Goal: Navigation & Orientation: Find specific page/section

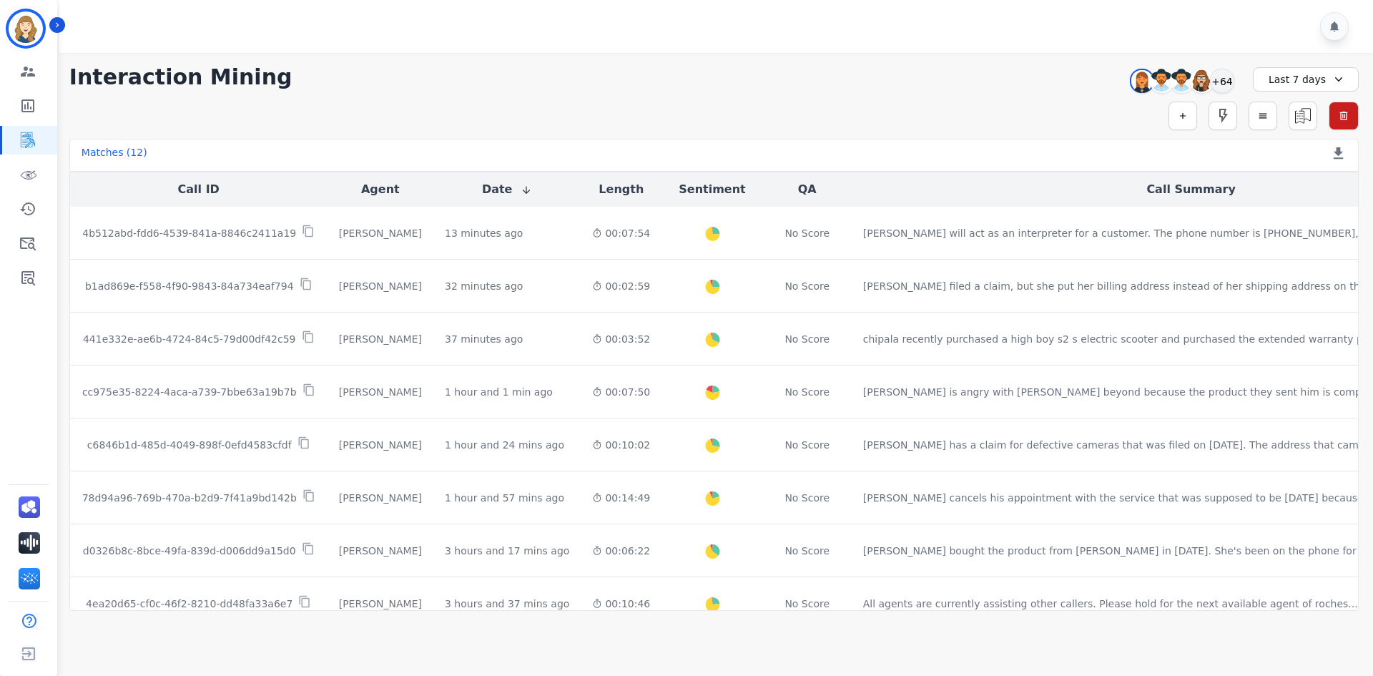
click at [307, 55] on div "**********" at bounding box center [714, 332] width 1318 height 558
